Goal: Task Accomplishment & Management: Complete application form

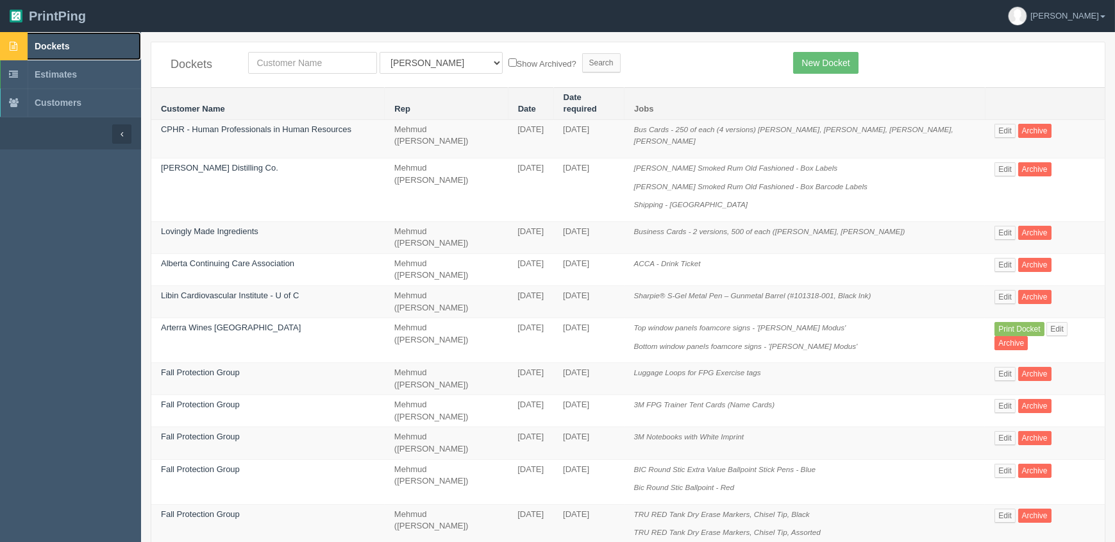
click at [58, 45] on span "Dockets" at bounding box center [52, 46] width 35 height 10
click at [307, 62] on input "text" at bounding box center [312, 63] width 129 height 22
type input "calgayr constr"
click at [582, 53] on input "Search" at bounding box center [601, 62] width 38 height 19
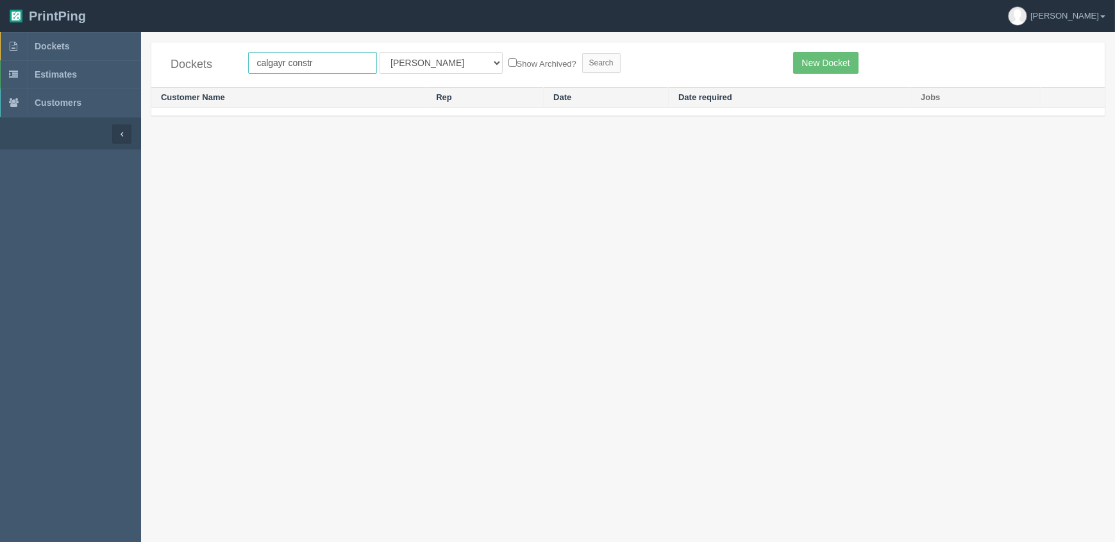
click at [279, 61] on input "calgayr constr" at bounding box center [312, 63] width 129 height 22
type input "calgary constr"
click at [582, 53] on input "Search" at bounding box center [601, 62] width 38 height 19
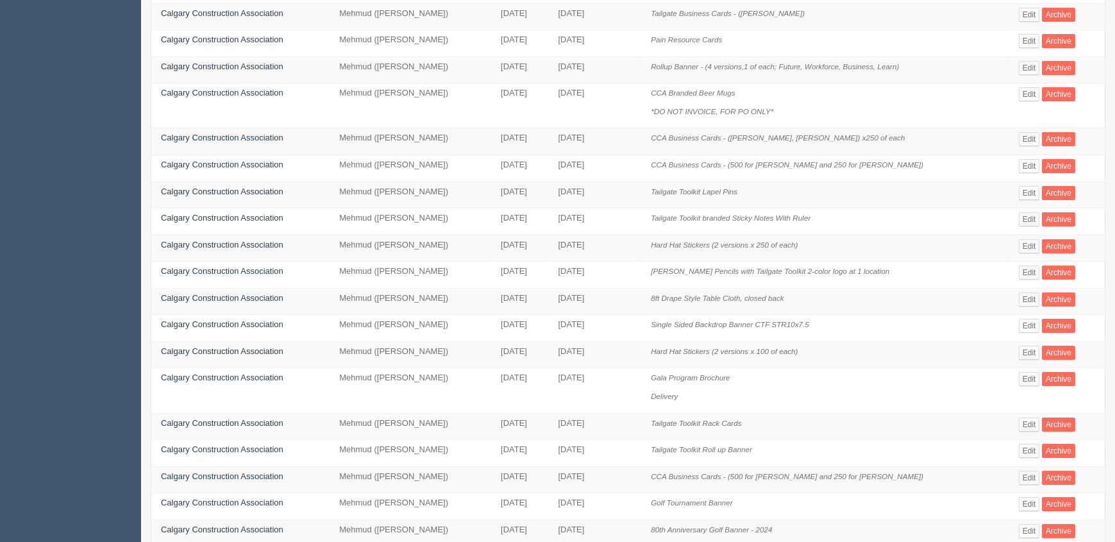
scroll to position [233, 0]
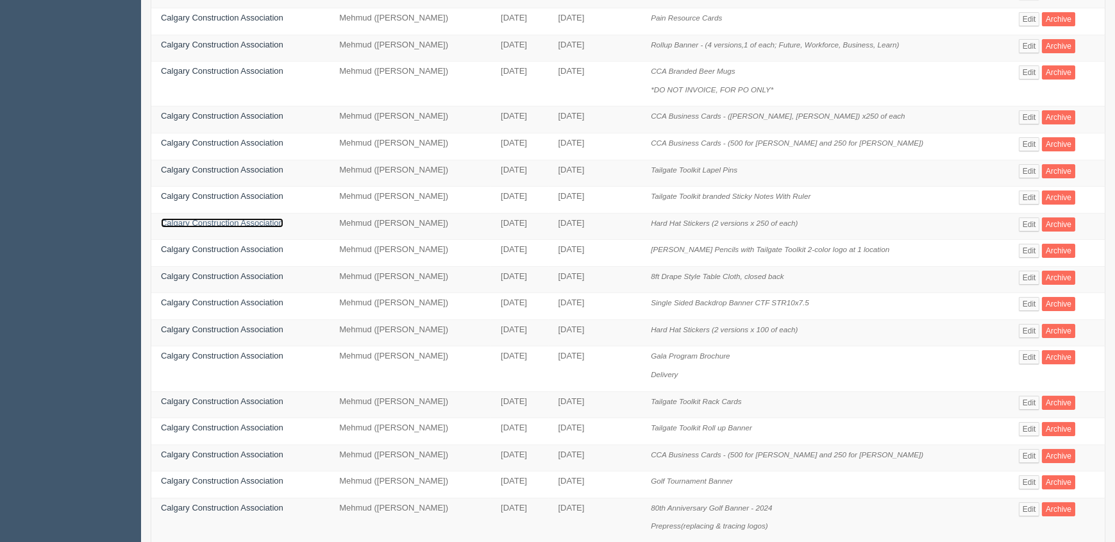
click at [263, 221] on link "Calgary Construction Association" at bounding box center [222, 223] width 122 height 10
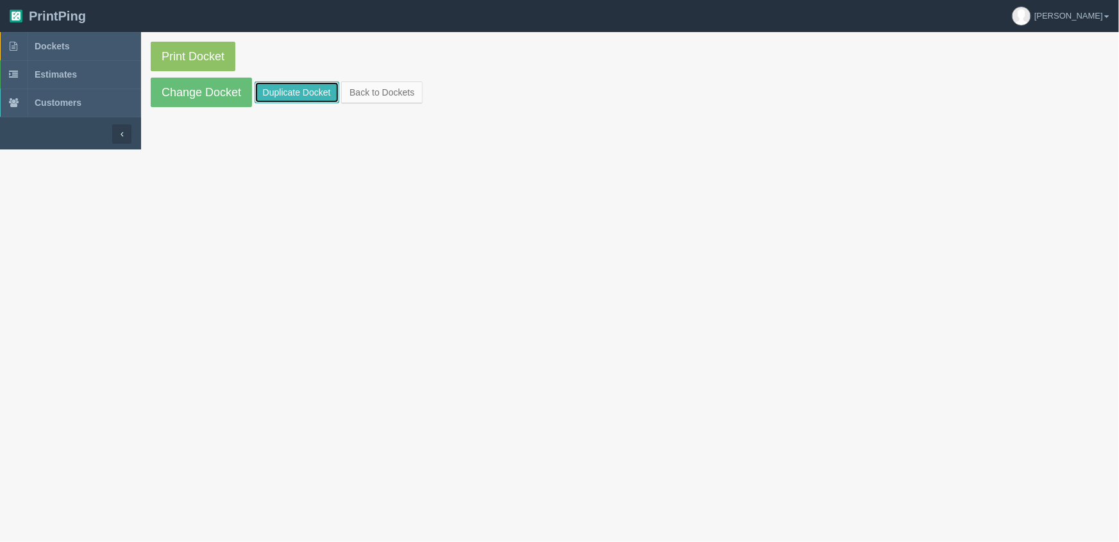
click at [298, 97] on link "Duplicate Docket" at bounding box center [297, 92] width 85 height 22
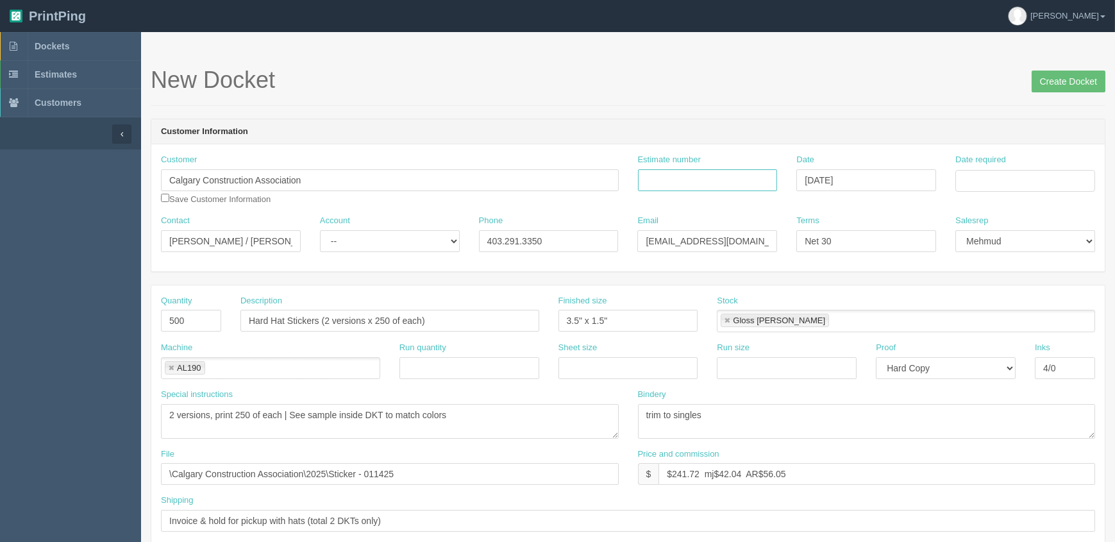
click at [743, 174] on input "Estimate number" at bounding box center [708, 180] width 140 height 22
type input "AL190 - See quotesheet"
type input "September 9, 2025"
click at [985, 283] on td "15" at bounding box center [985, 285] width 19 height 19
type input "September 15, 2025"
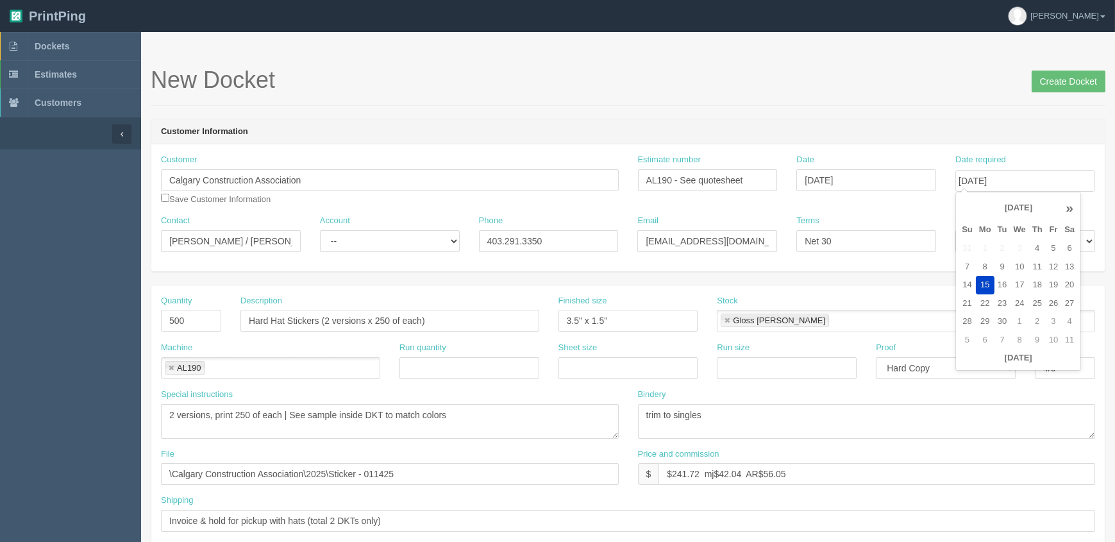
drag, startPoint x: 235, startPoint y: 240, endPoint x: 46, endPoint y: 237, distance: 189.8
paste input "Jeremy Mielke <jeremymielke@cgyca.com>"
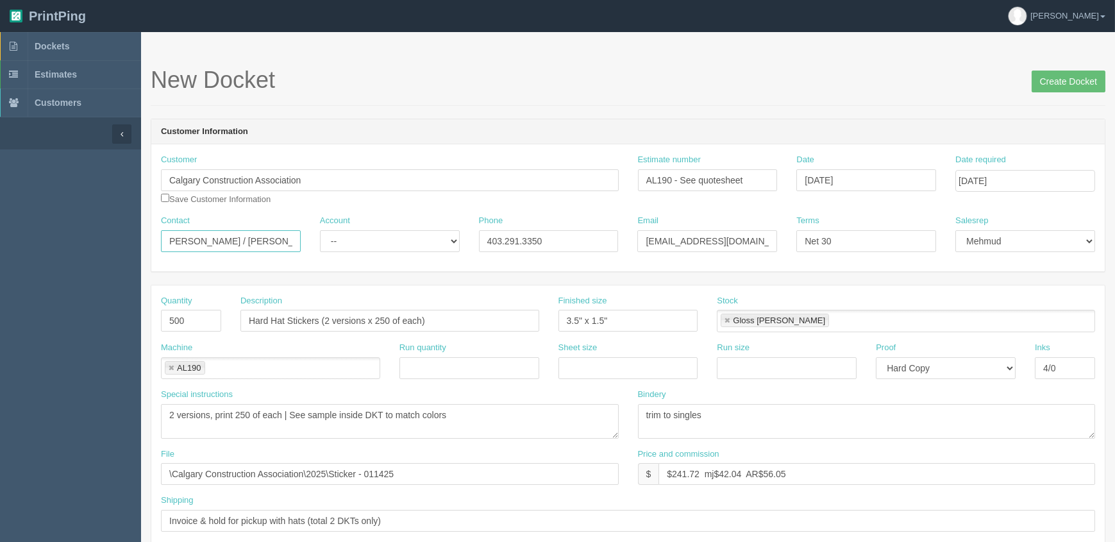
type input "Jeremy Mielke / Lena Hogarth"
drag, startPoint x: 758, startPoint y: 240, endPoint x: 354, endPoint y: 248, distance: 404.1
click at [362, 248] on div "Contact Jeremy Mielke / Lena Hogarth Account -- Existing Client Allrush Client …" at bounding box center [628, 238] width 954 height 47
paste input "<jeremymielke@cgyca.com>"
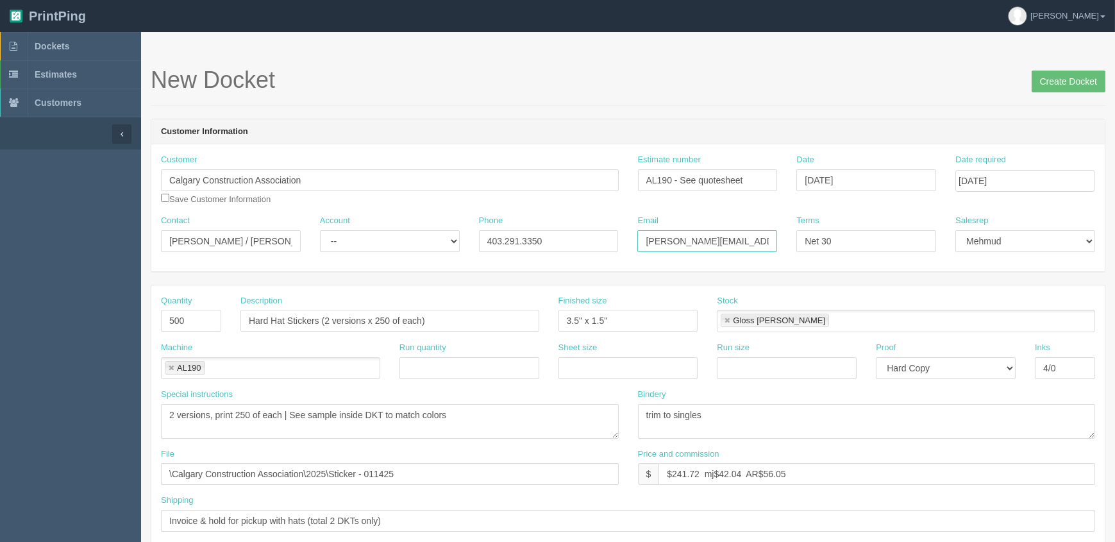
type input "jeremymielke@cgyca.com / lenahogarth@cgyca.com"
drag, startPoint x: 556, startPoint y: 238, endPoint x: 79, endPoint y: 227, distance: 477.2
type input "587-228-4160"
click at [359, 237] on select "-- Existing Client Allrush Client Rep Client" at bounding box center [390, 241] width 140 height 22
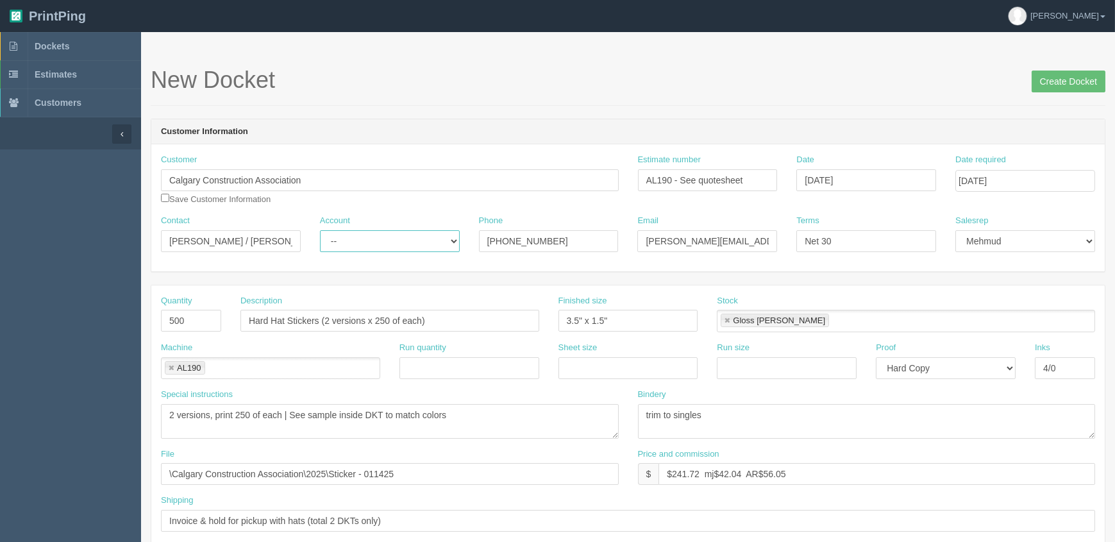
select select "Allrush Client"
click at [320, 230] on select "-- Existing Client Allrush Client Rep Client" at bounding box center [390, 241] width 140 height 22
drag, startPoint x: 198, startPoint y: 317, endPoint x: 0, endPoint y: 337, distance: 199.1
click at [539, 416] on textarea "2 versions, print 250 of each | See sample inside DKT to match colors" at bounding box center [390, 421] width 458 height 35
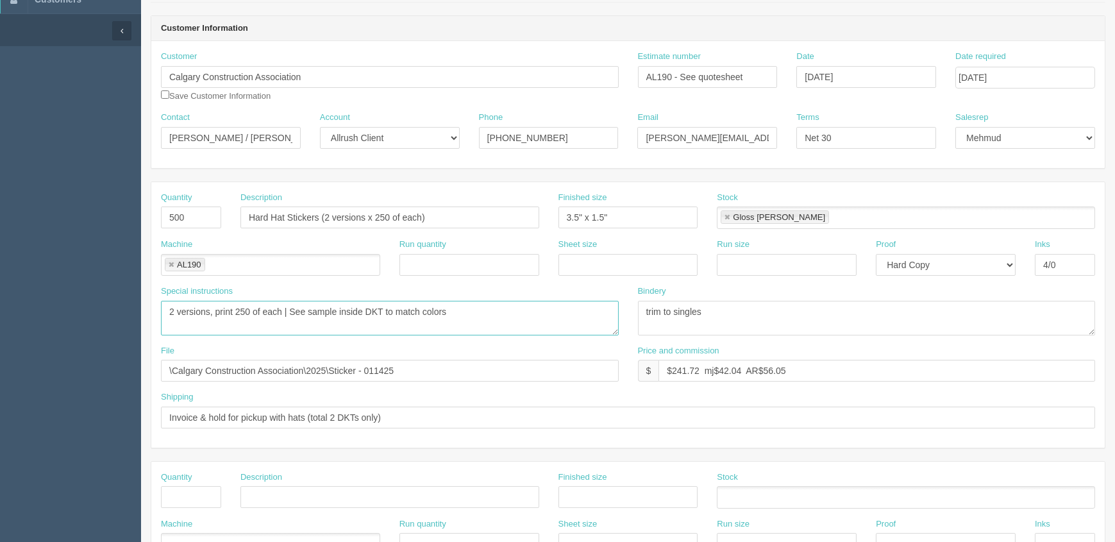
scroll to position [116, 0]
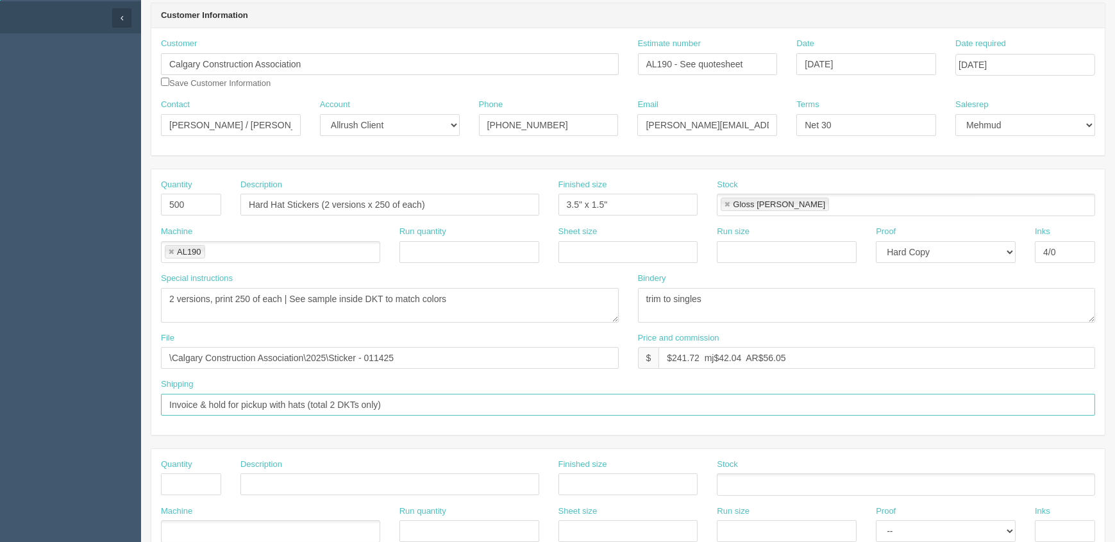
click at [410, 407] on input "Invoice & hold for pickup with hats (total 2 DKTs only)" at bounding box center [628, 405] width 934 height 22
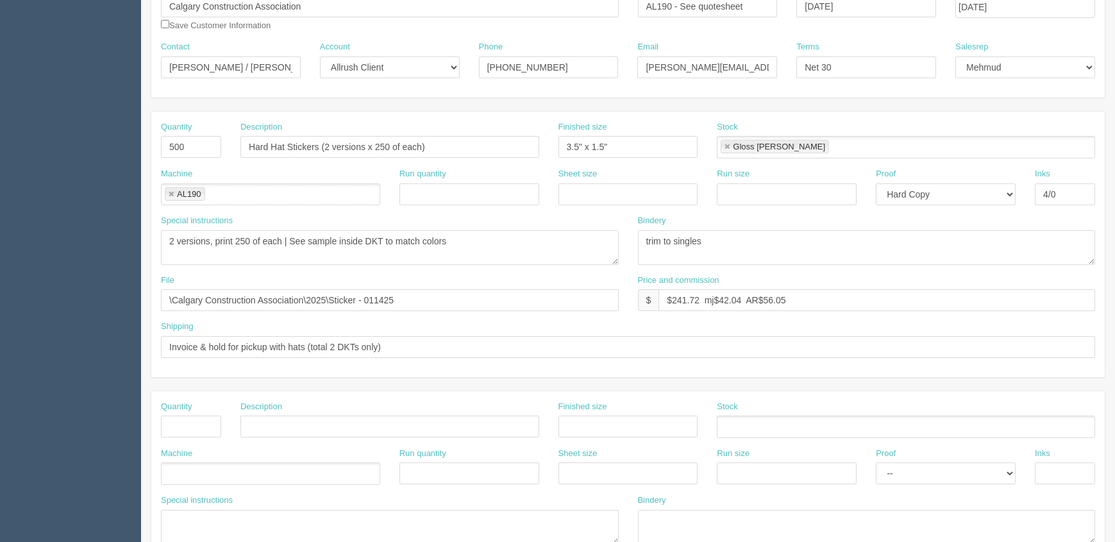
scroll to position [174, 0]
drag, startPoint x: 677, startPoint y: 298, endPoint x: 1370, endPoint y: 230, distance: 695.9
click at [1114, 230] on html "PrintPing Zack Edit account ( zack@allrush.ca ) Logout Dockets Estimates" at bounding box center [557, 408] width 1115 height 1164
click at [757, 291] on input "$240.32 mj$ AR$" at bounding box center [877, 300] width 437 height 22
click at [719, 298] on input "$240.32 mj$ AR$54.65" at bounding box center [877, 300] width 437 height 22
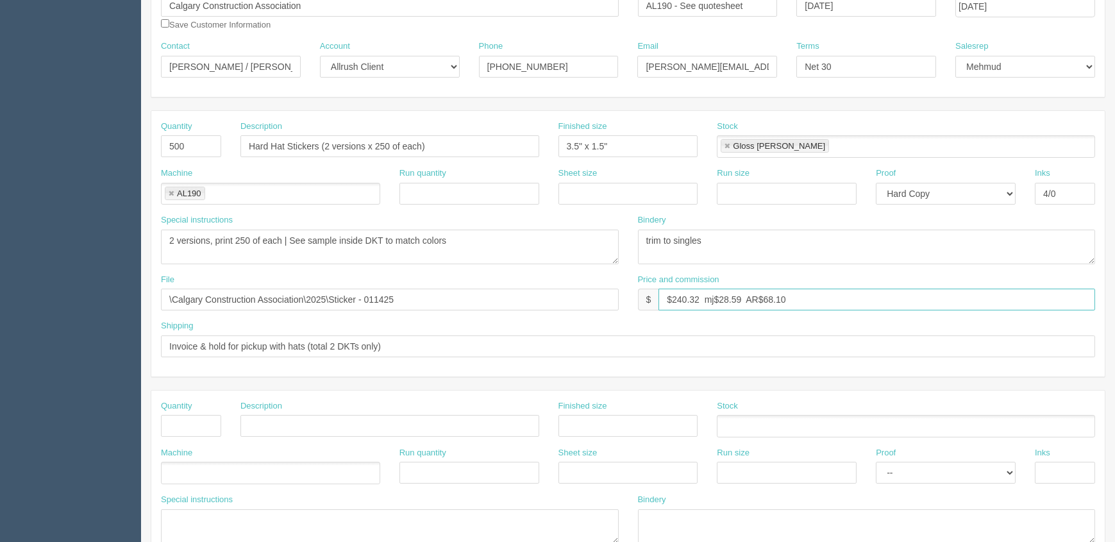
type input "$240.32 mj$28.59 AR$68.10"
click at [529, 245] on textarea "2 versions, print 250 of each | See sample inside DKT to match colors" at bounding box center [390, 247] width 458 height 35
click at [535, 239] on textarea "2 versions, print 250 of each | See sample inside DKT to match colors" at bounding box center [390, 247] width 458 height 35
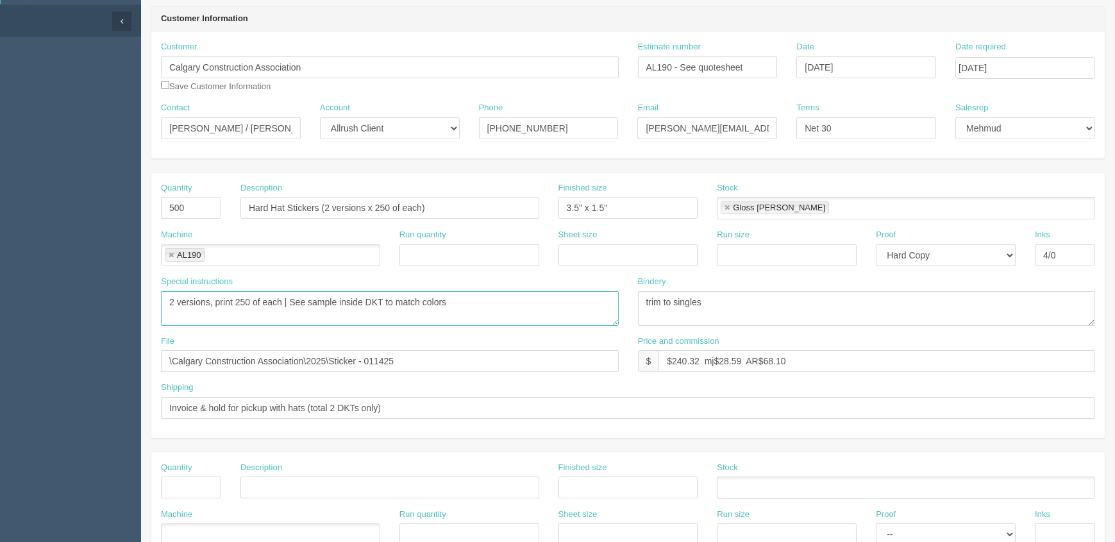
scroll to position [0, 0]
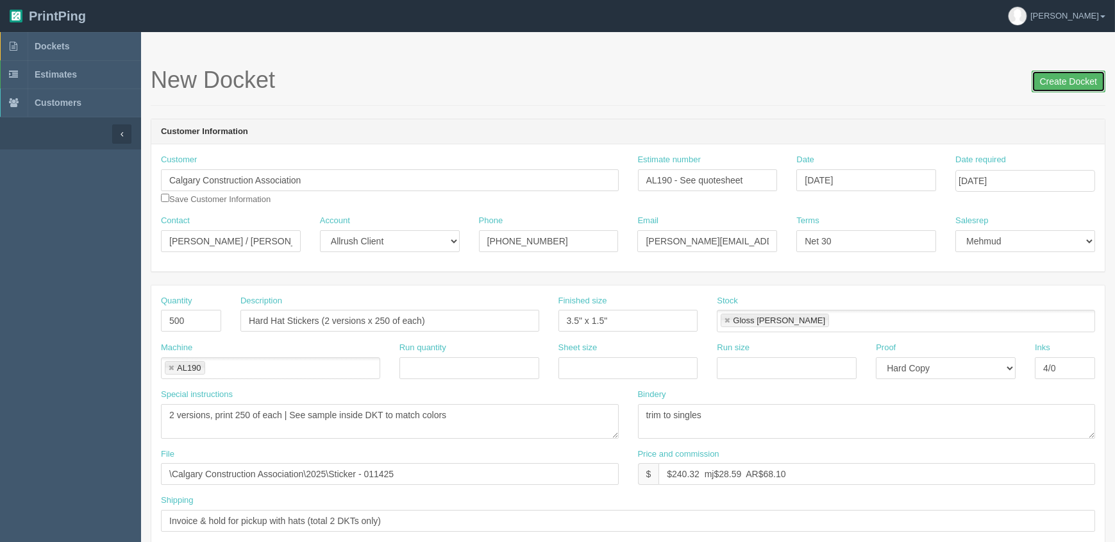
click at [1054, 76] on input "Create Docket" at bounding box center [1069, 82] width 74 height 22
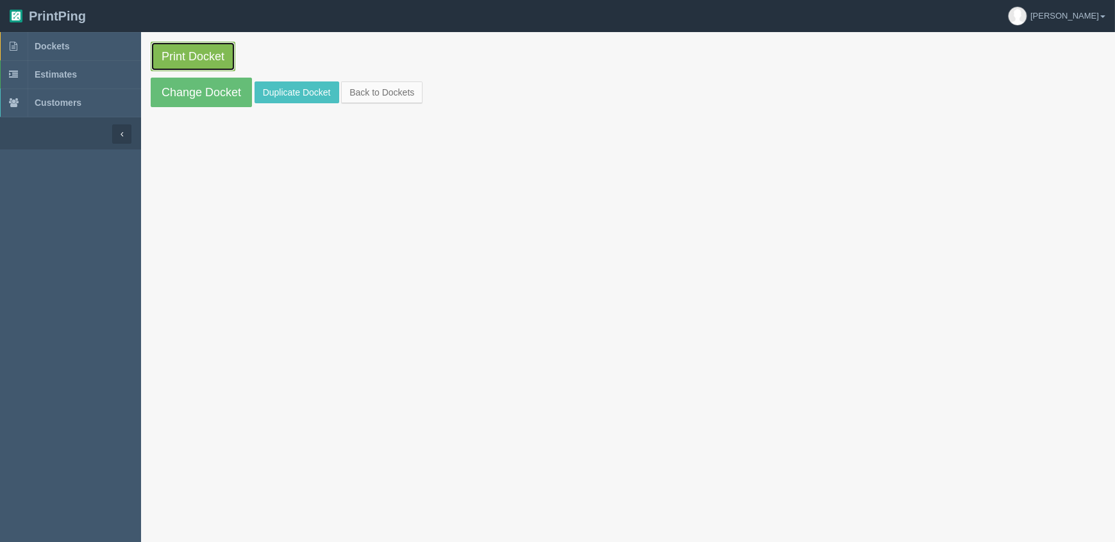
click at [213, 50] on link "Print Docket" at bounding box center [193, 56] width 85 height 29
click at [48, 44] on span "Dockets" at bounding box center [52, 46] width 35 height 10
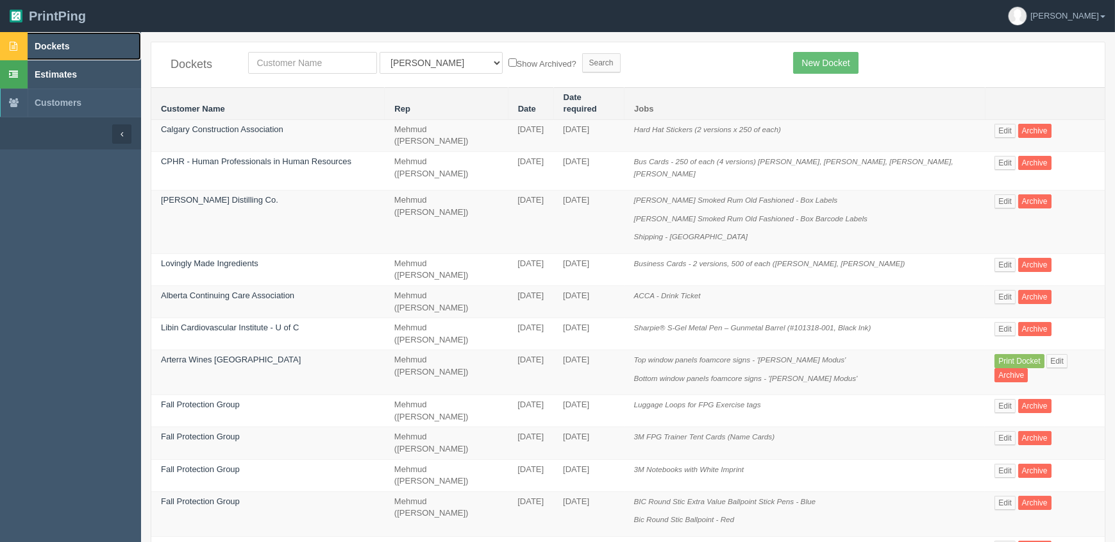
drag, startPoint x: 101, startPoint y: 45, endPoint x: 122, endPoint y: 63, distance: 28.2
click at [101, 45] on link "Dockets" at bounding box center [70, 46] width 141 height 28
click at [83, 48] on link "Dockets" at bounding box center [70, 46] width 141 height 28
click at [61, 45] on span "Dockets" at bounding box center [52, 46] width 35 height 10
click at [1000, 194] on link "Edit" at bounding box center [1005, 201] width 21 height 14
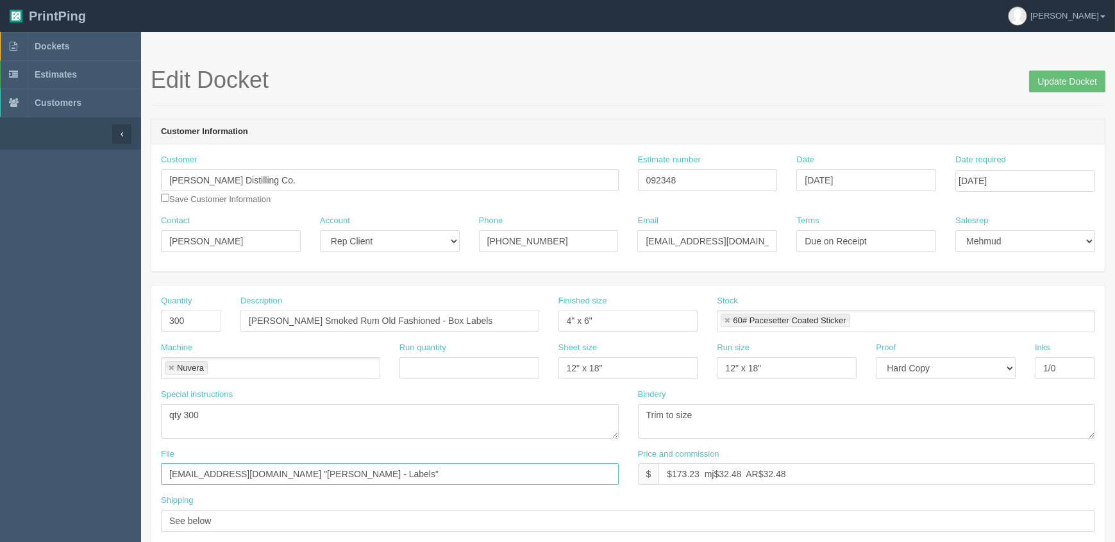
click at [345, 473] on input "files@allrush.ca "Romero - Labels"" at bounding box center [390, 474] width 458 height 22
